Goal: Find specific page/section: Find specific page/section

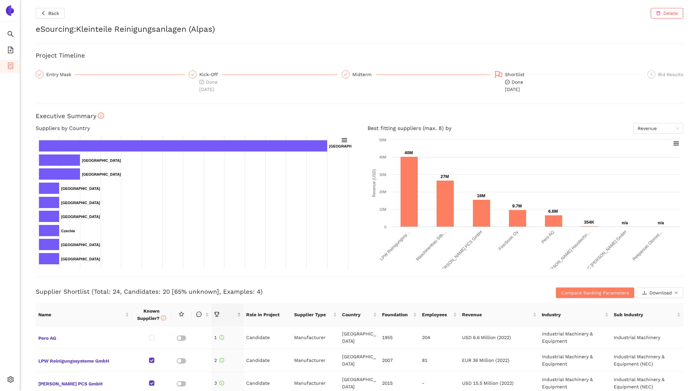
scroll to position [319, 0]
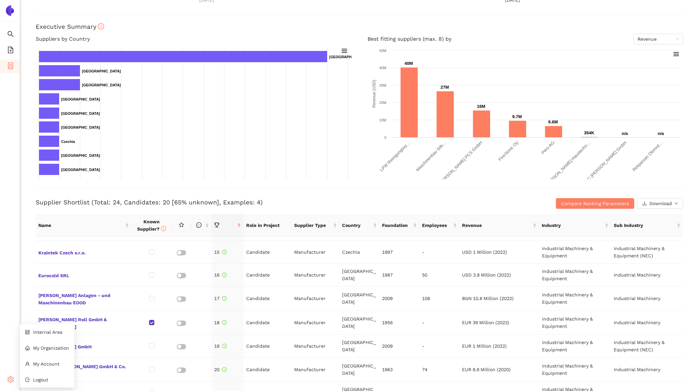
click at [11, 378] on icon "setting" at bounding box center [11, 379] width 6 height 7
click at [56, 332] on span "Internal Area" at bounding box center [47, 331] width 29 height 5
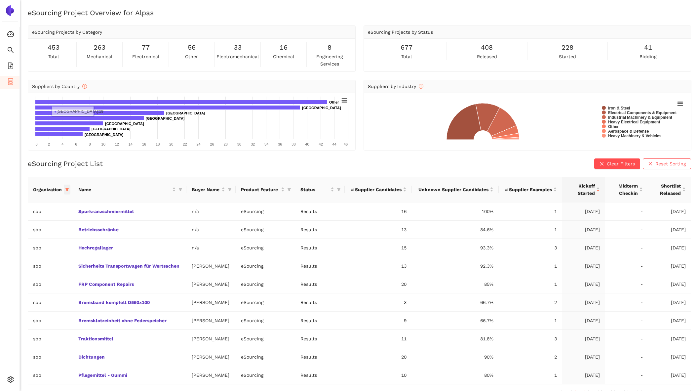
click at [67, 189] on icon "filter" at bounding box center [67, 189] width 4 height 4
click at [16, 302] on span "Reset" at bounding box center [16, 304] width 13 height 7
checkbox input "false"
click at [35, 205] on input "text" at bounding box center [44, 202] width 54 height 7
type input "sie"
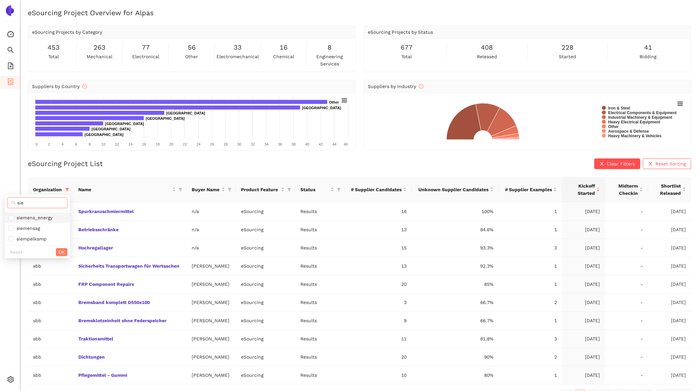
click at [49, 219] on span "siemens_energy" at bounding box center [33, 217] width 39 height 5
checkbox input "true"
click at [65, 253] on button "OK" at bounding box center [62, 252] width 12 height 8
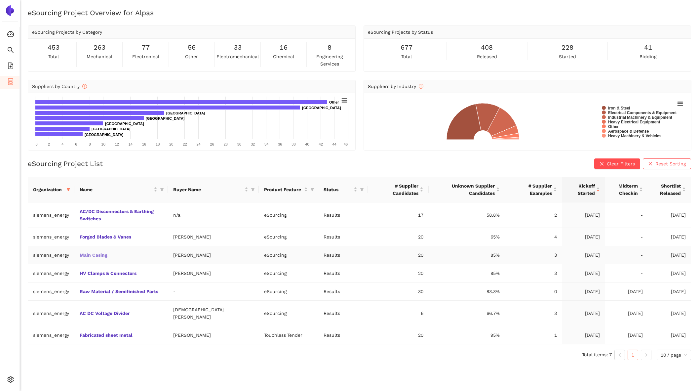
click at [0, 0] on link "Main Casing" at bounding box center [0, 0] width 0 height 0
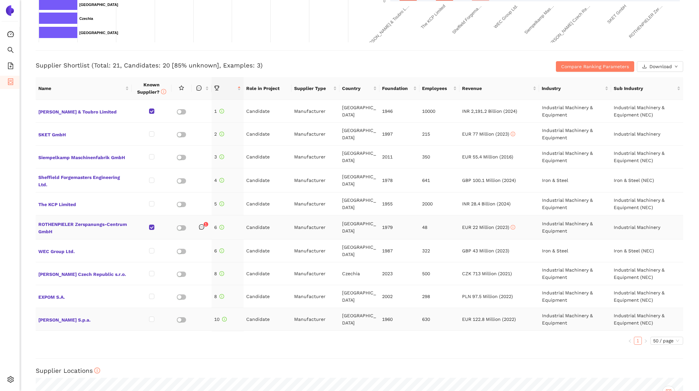
scroll to position [226, 0]
click at [587, 62] on span "Compare Ranking Parameters" at bounding box center [595, 65] width 68 height 7
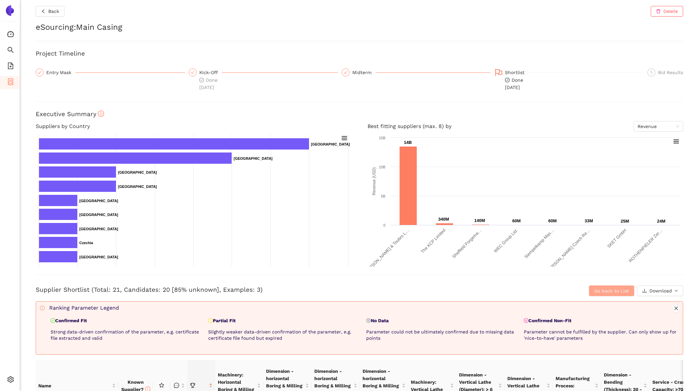
scroll to position [0, 0]
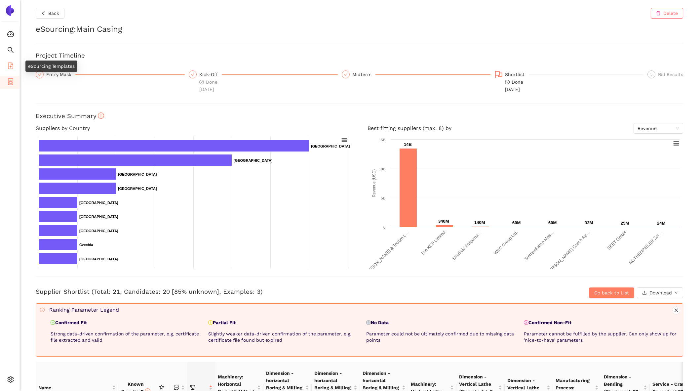
click at [16, 67] on li "eSourcing Templates" at bounding box center [9, 66] width 19 height 13
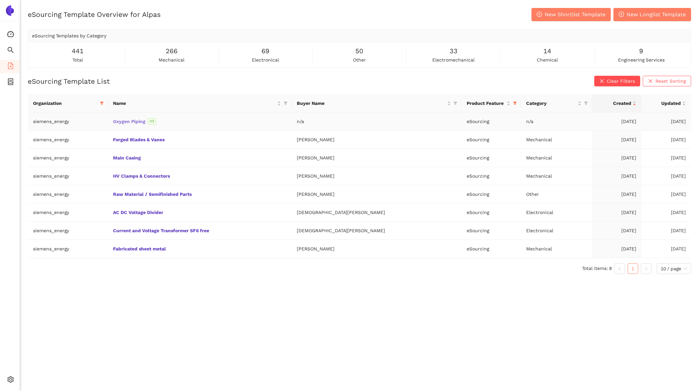
click at [0, 0] on link "Oxygen Piping" at bounding box center [0, 0] width 0 height 0
